Goal: Download file/media

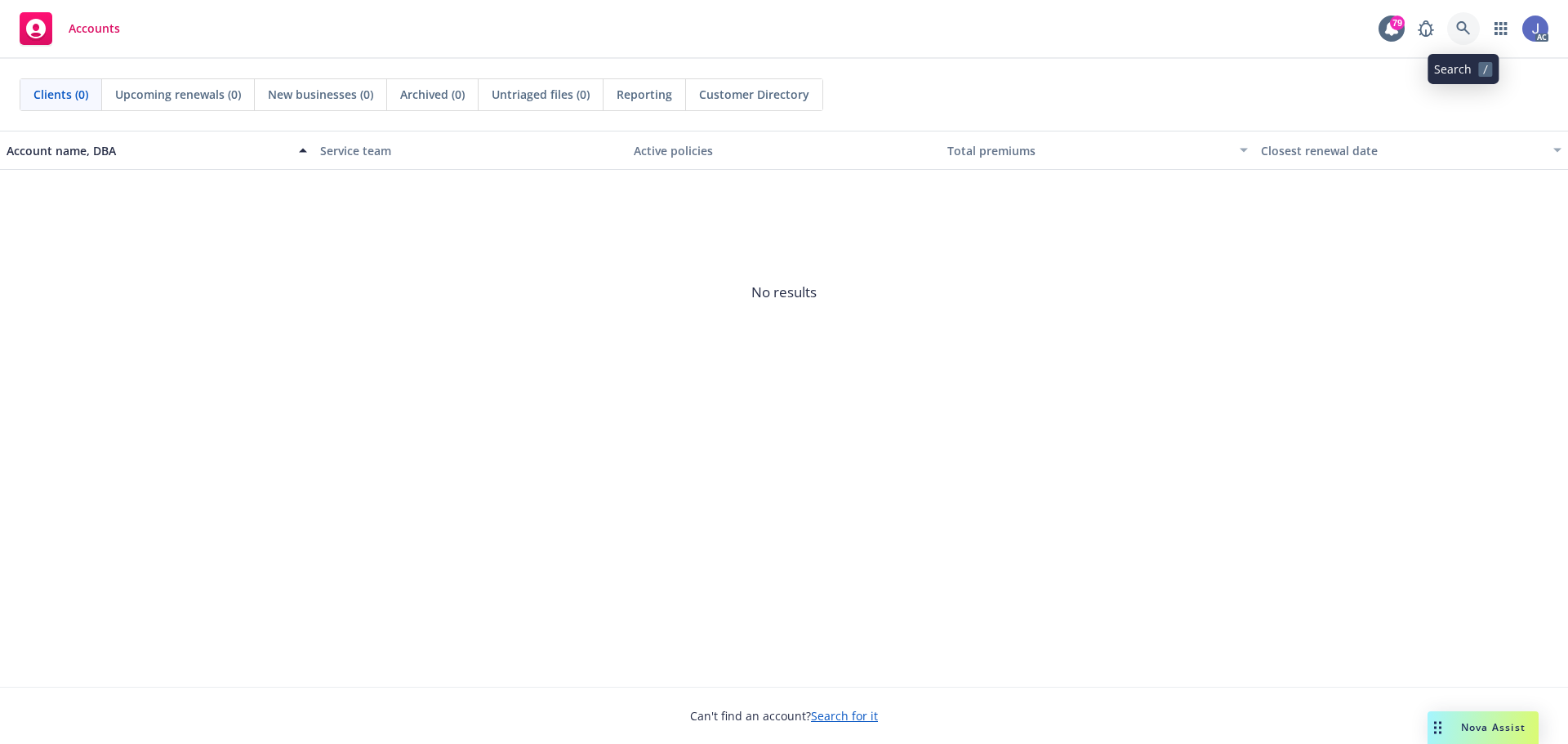
click at [1464, 34] on icon at bounding box center [1463, 28] width 15 height 15
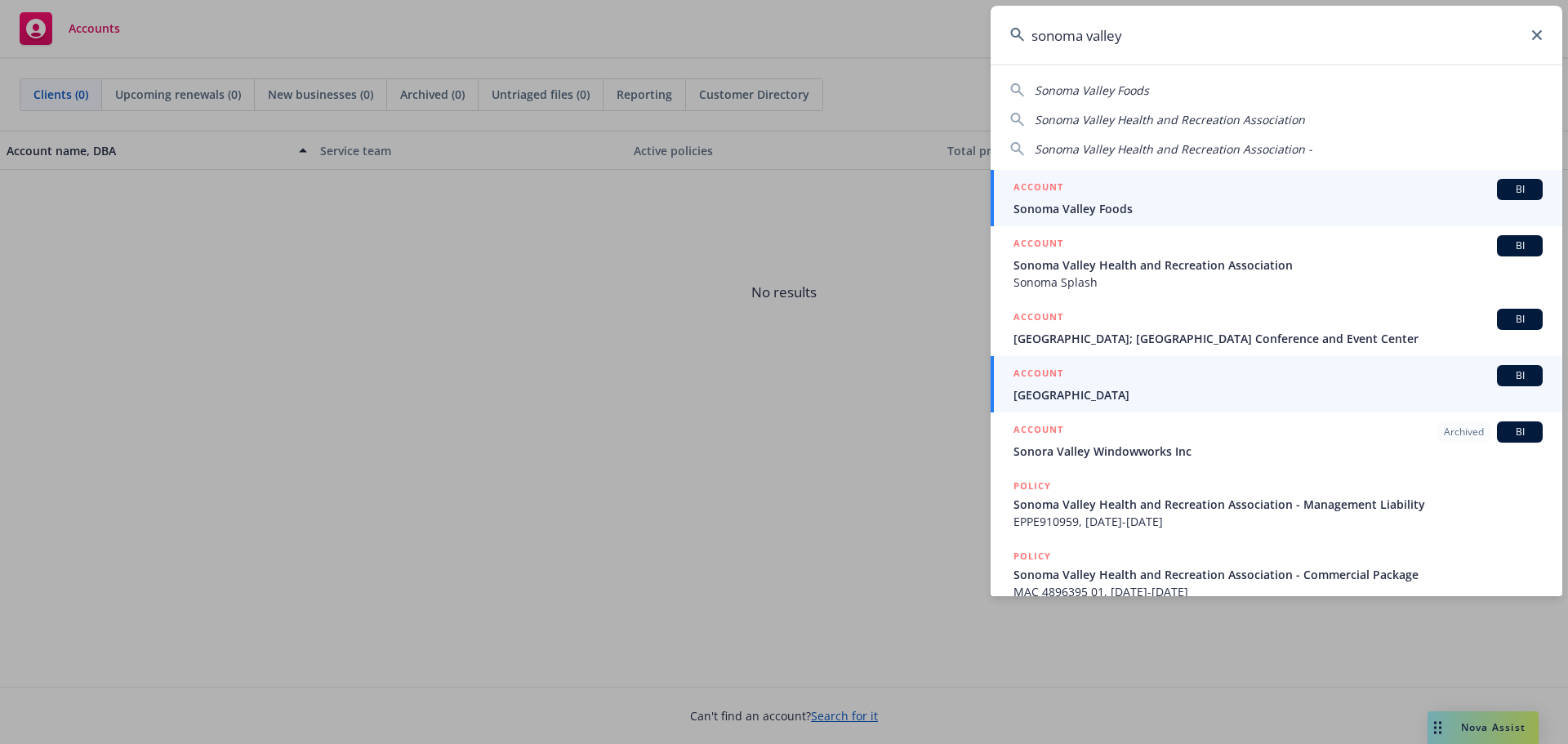
type input "sonoma valley"
click at [1095, 394] on span "[GEOGRAPHIC_DATA]" at bounding box center [1278, 395] width 529 height 17
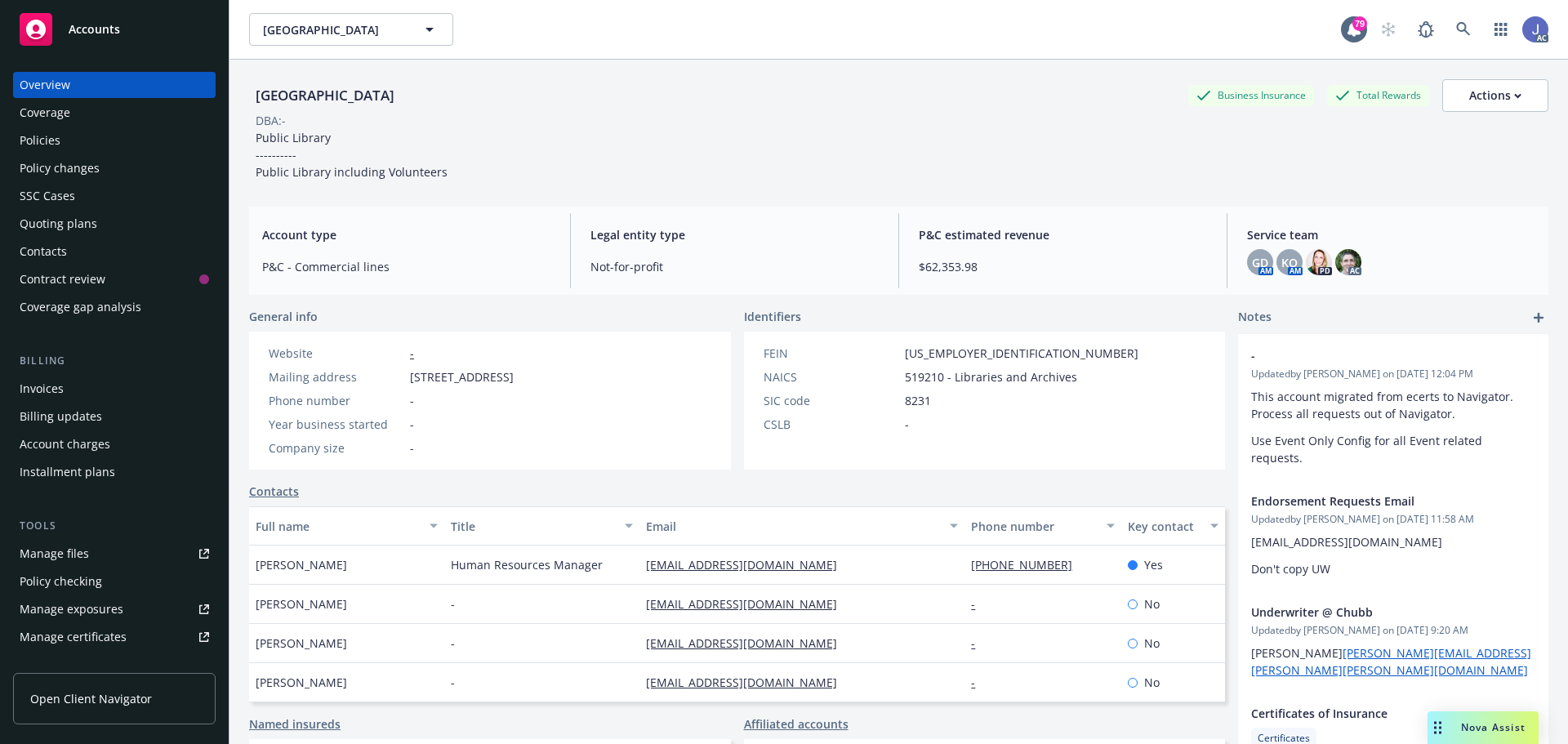
click at [45, 140] on div "Policies" at bounding box center [39, 141] width 41 height 26
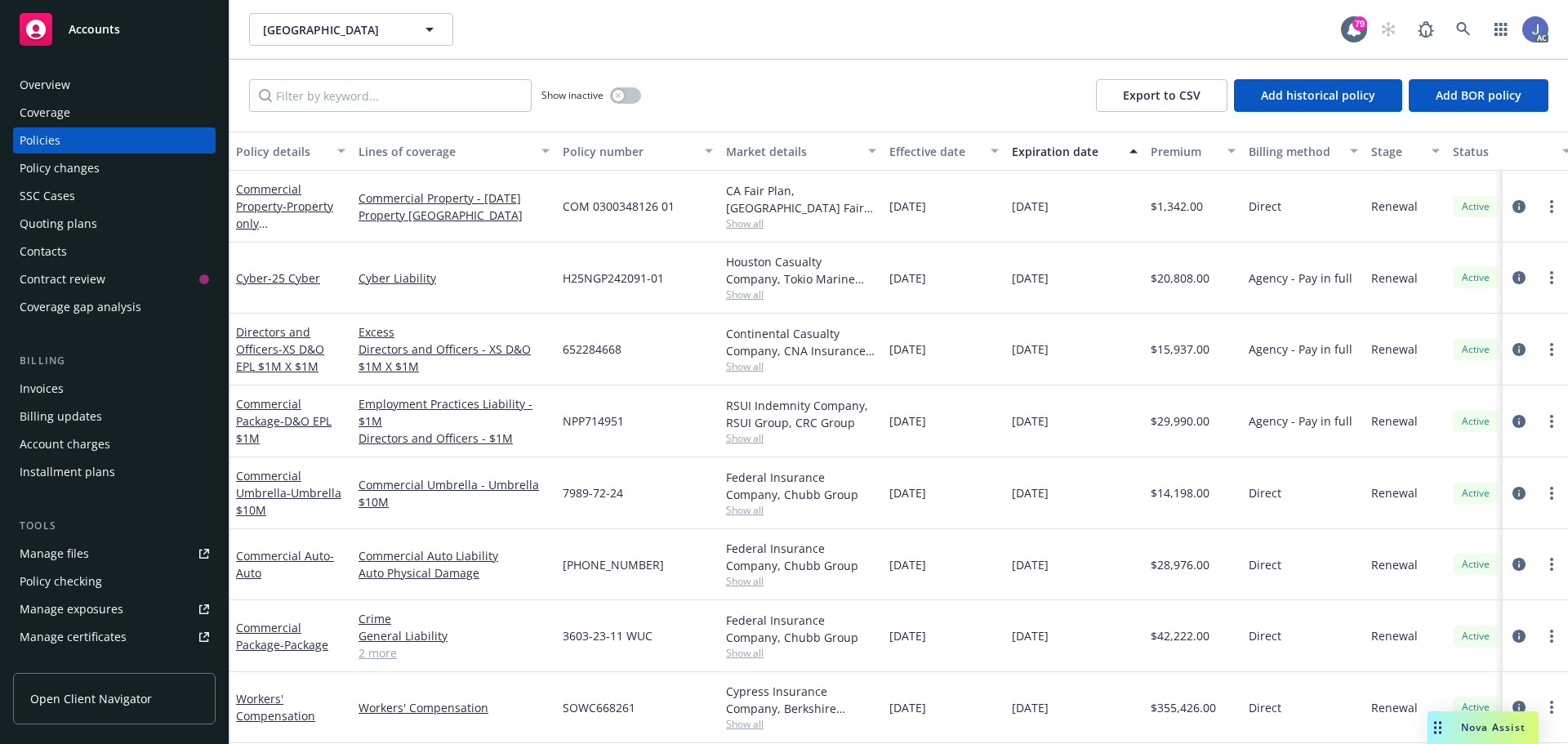
click at [69, 94] on div "Overview" at bounding box center [45, 85] width 51 height 26
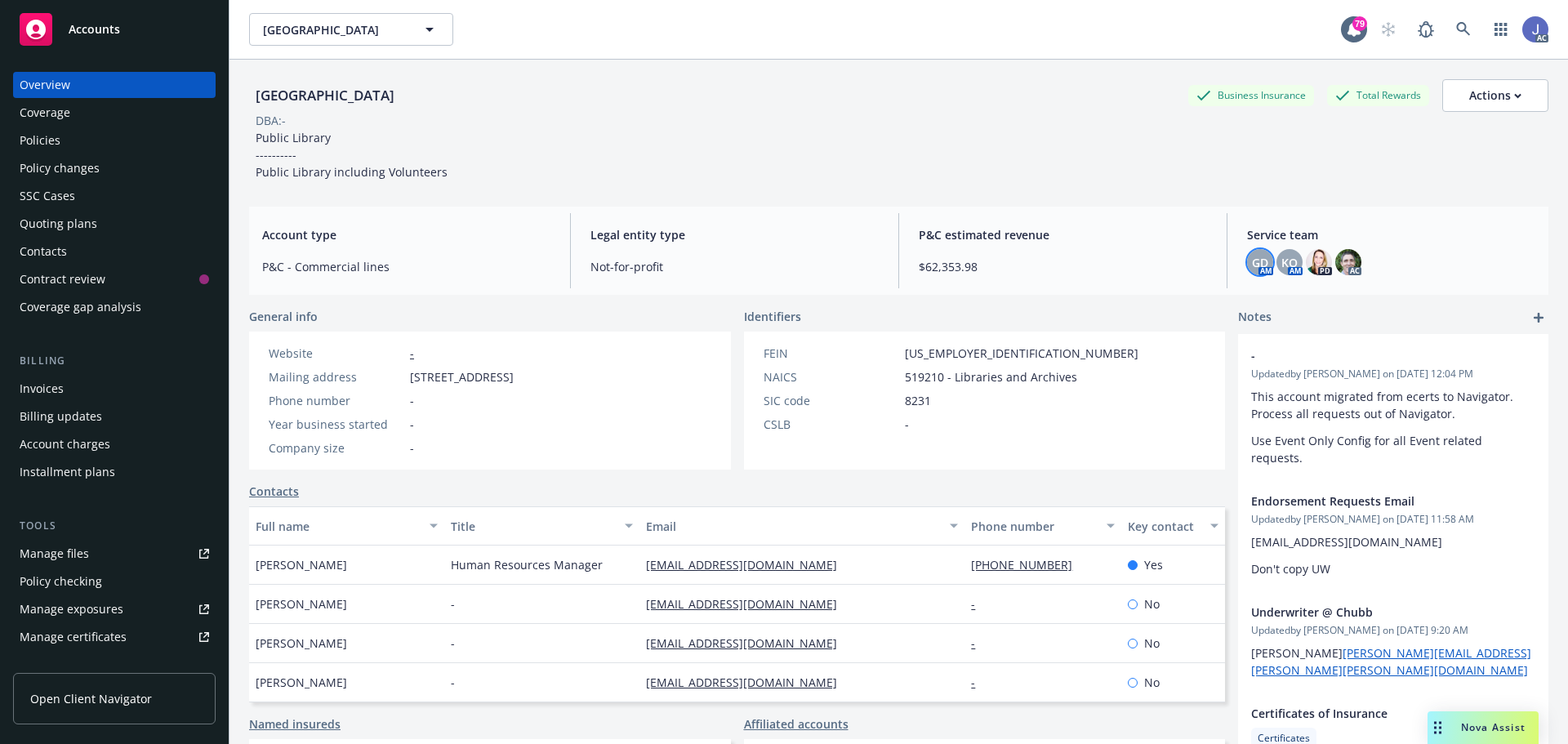
click at [1252, 262] on span "GD" at bounding box center [1260, 263] width 17 height 17
click at [19, 145] on link "Policies" at bounding box center [114, 141] width 203 height 26
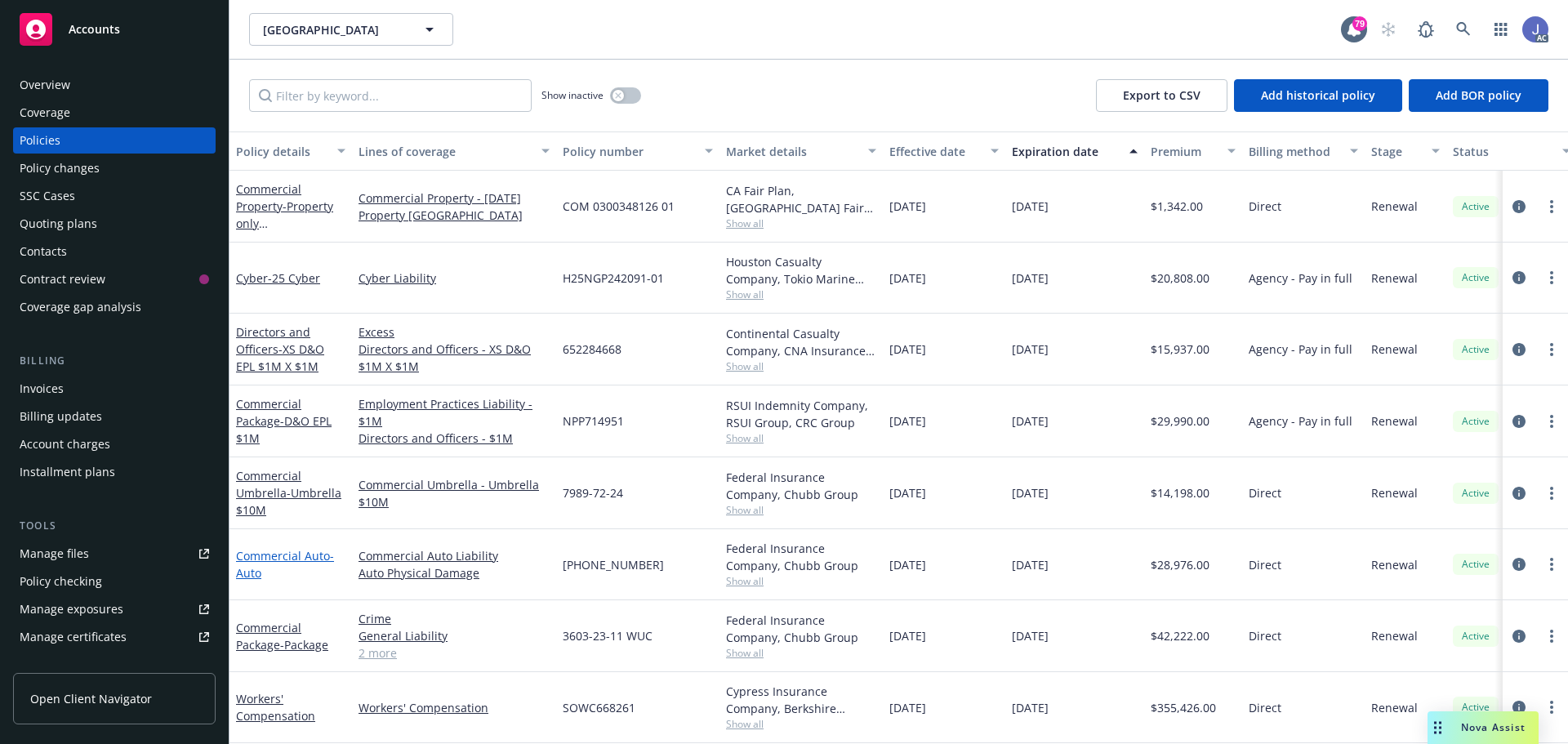
click at [263, 551] on link "Commercial Auto - Auto" at bounding box center [285, 563] width 98 height 32
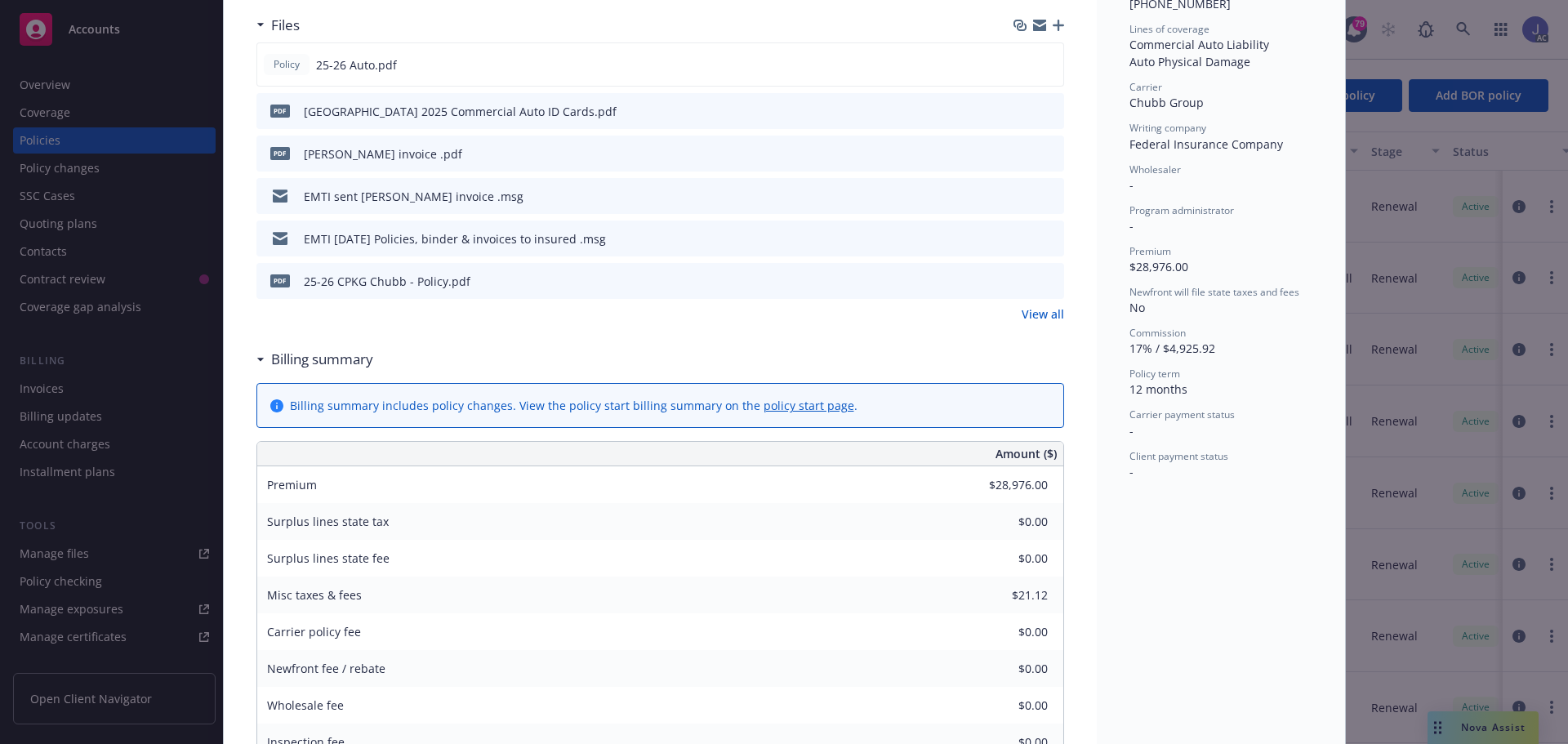
scroll to position [353, 0]
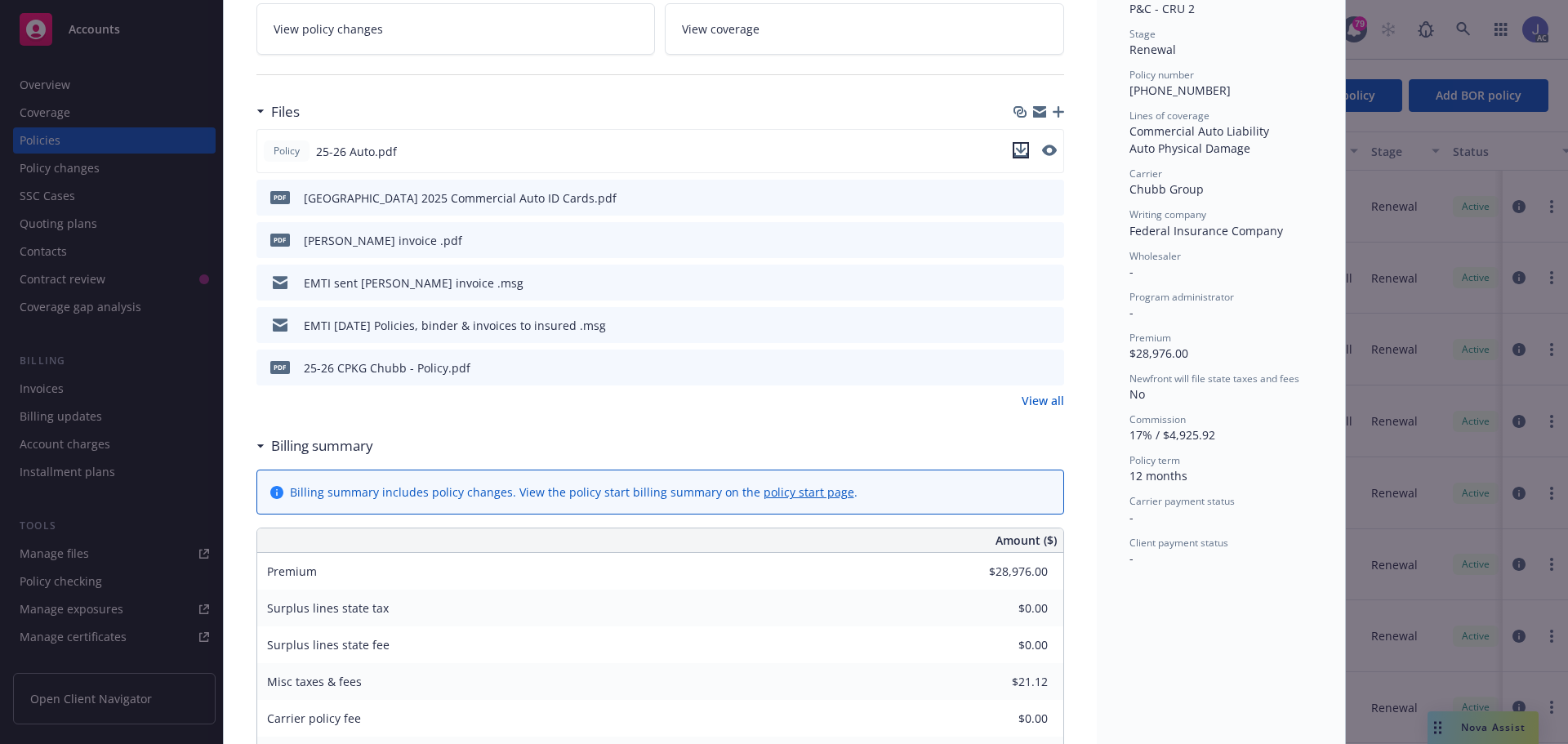
click at [1019, 147] on icon "download file" at bounding box center [1020, 150] width 13 height 13
